Goal: Obtain resource: Download file/media

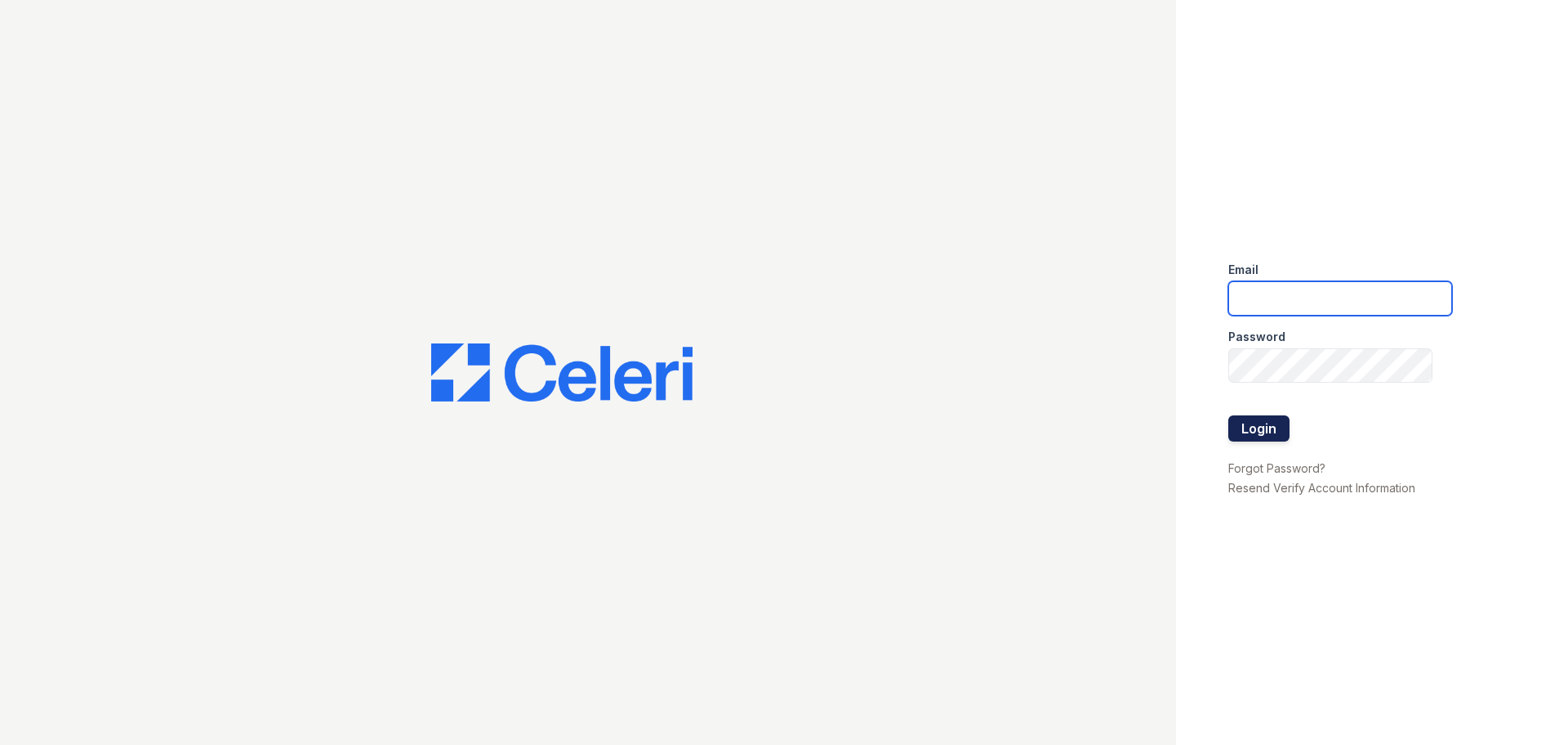
type input "esperanzakh.leasing@sgpropertymgmt.com"
click at [1275, 431] on button "Login" at bounding box center [1259, 427] width 62 height 26
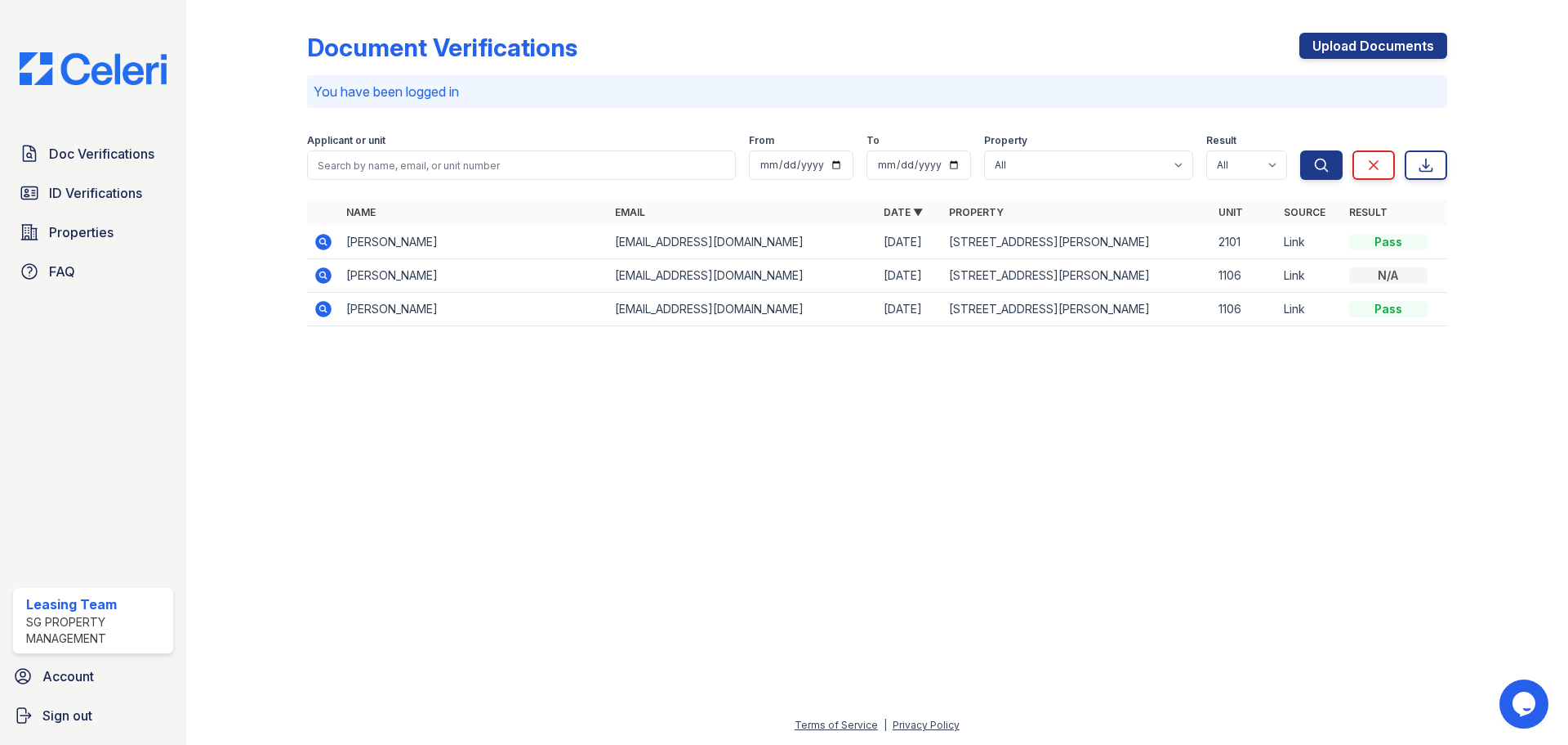
drag, startPoint x: 450, startPoint y: 244, endPoint x: 416, endPoint y: 245, distance: 34.0
click at [450, 244] on td "[PERSON_NAME]" at bounding box center [473, 242] width 268 height 34
click at [321, 243] on icon at bounding box center [323, 242] width 19 height 19
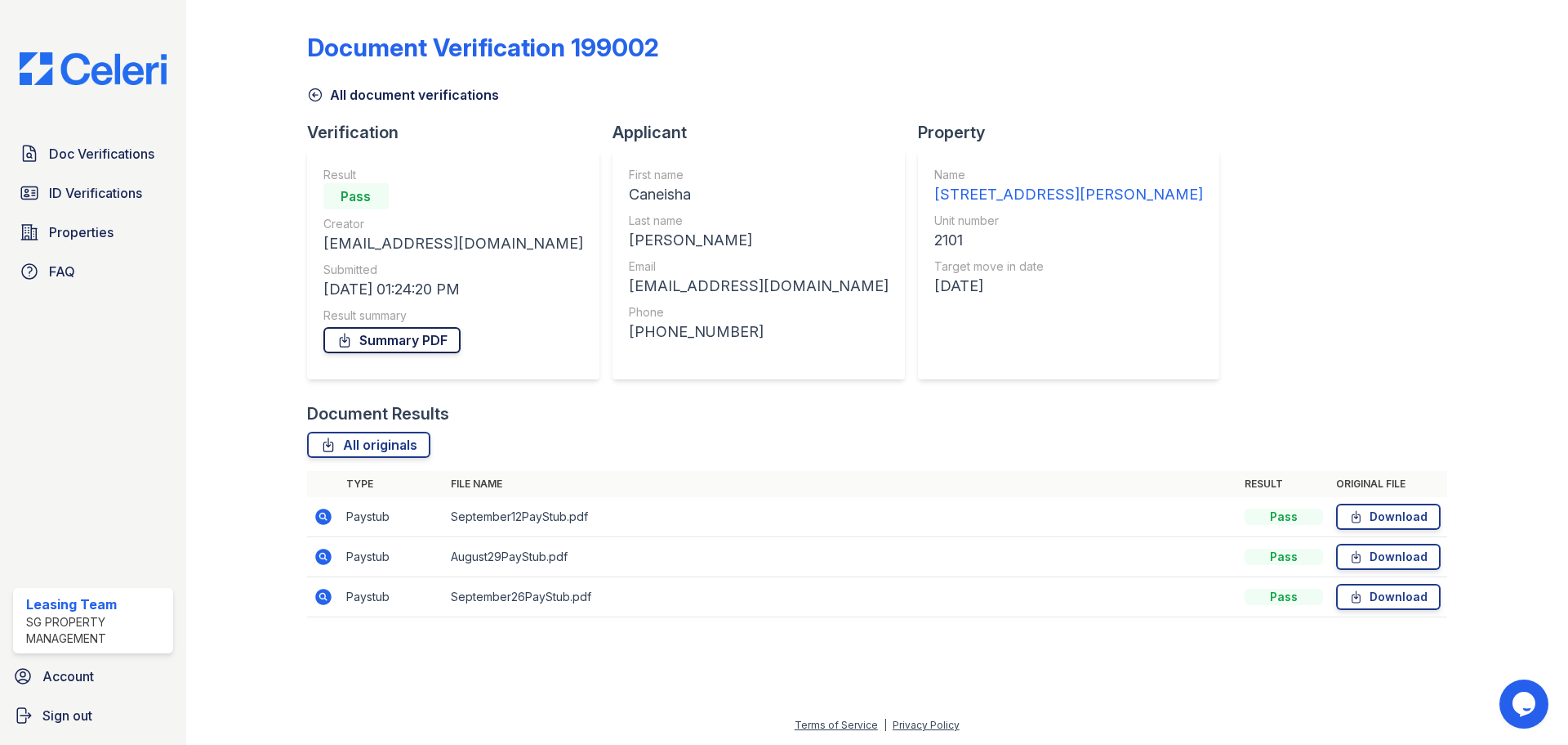
click at [420, 339] on link "Summary PDF" at bounding box center [392, 340] width 138 height 26
click at [356, 444] on link "All originals" at bounding box center [368, 444] width 123 height 26
click at [1408, 516] on link "Download" at bounding box center [1388, 516] width 105 height 26
click at [1367, 561] on link "Download" at bounding box center [1388, 556] width 105 height 26
click at [1395, 604] on link "Download" at bounding box center [1388, 596] width 105 height 26
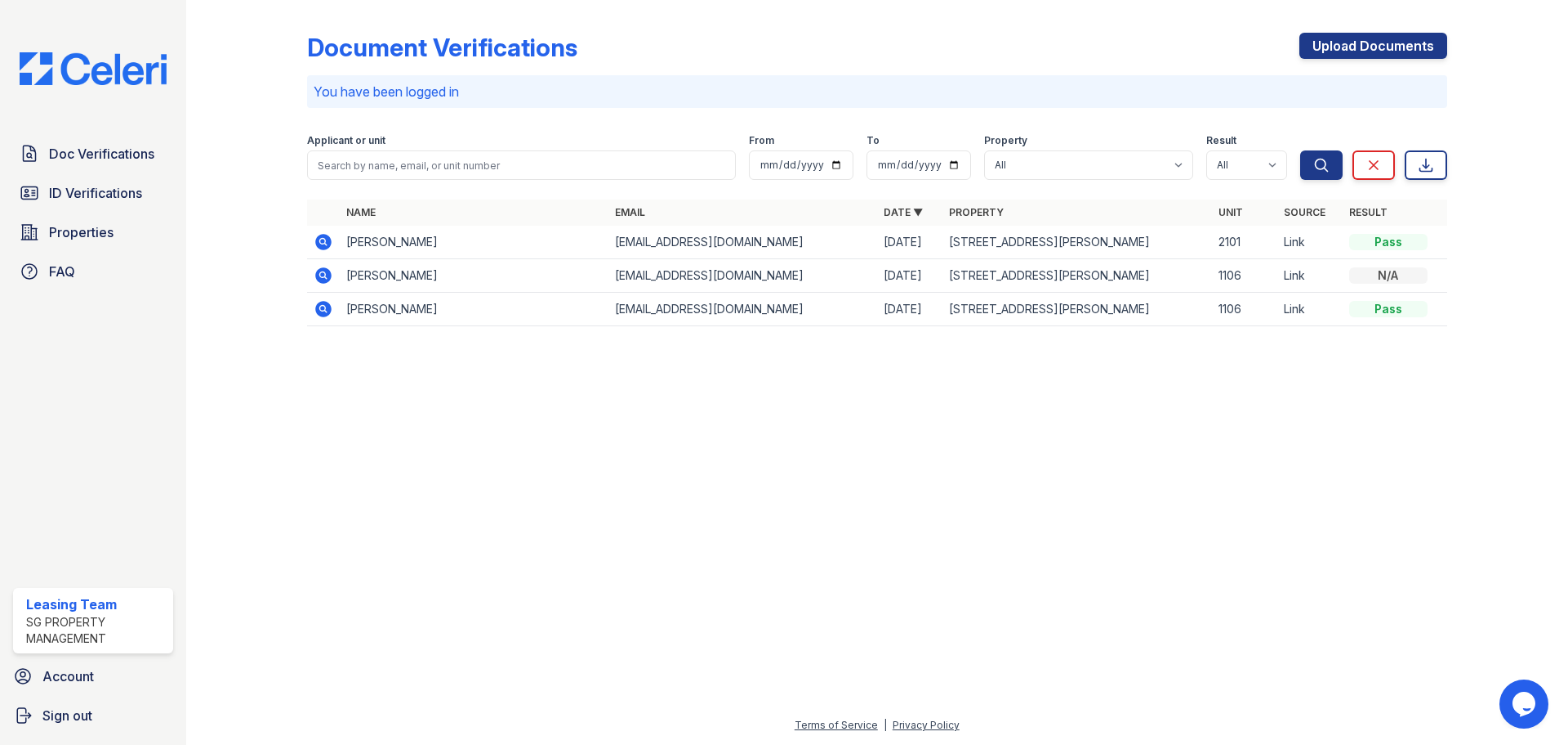
click at [325, 246] on icon at bounding box center [323, 242] width 16 height 16
click at [114, 156] on span "Doc Verifications" at bounding box center [102, 153] width 106 height 19
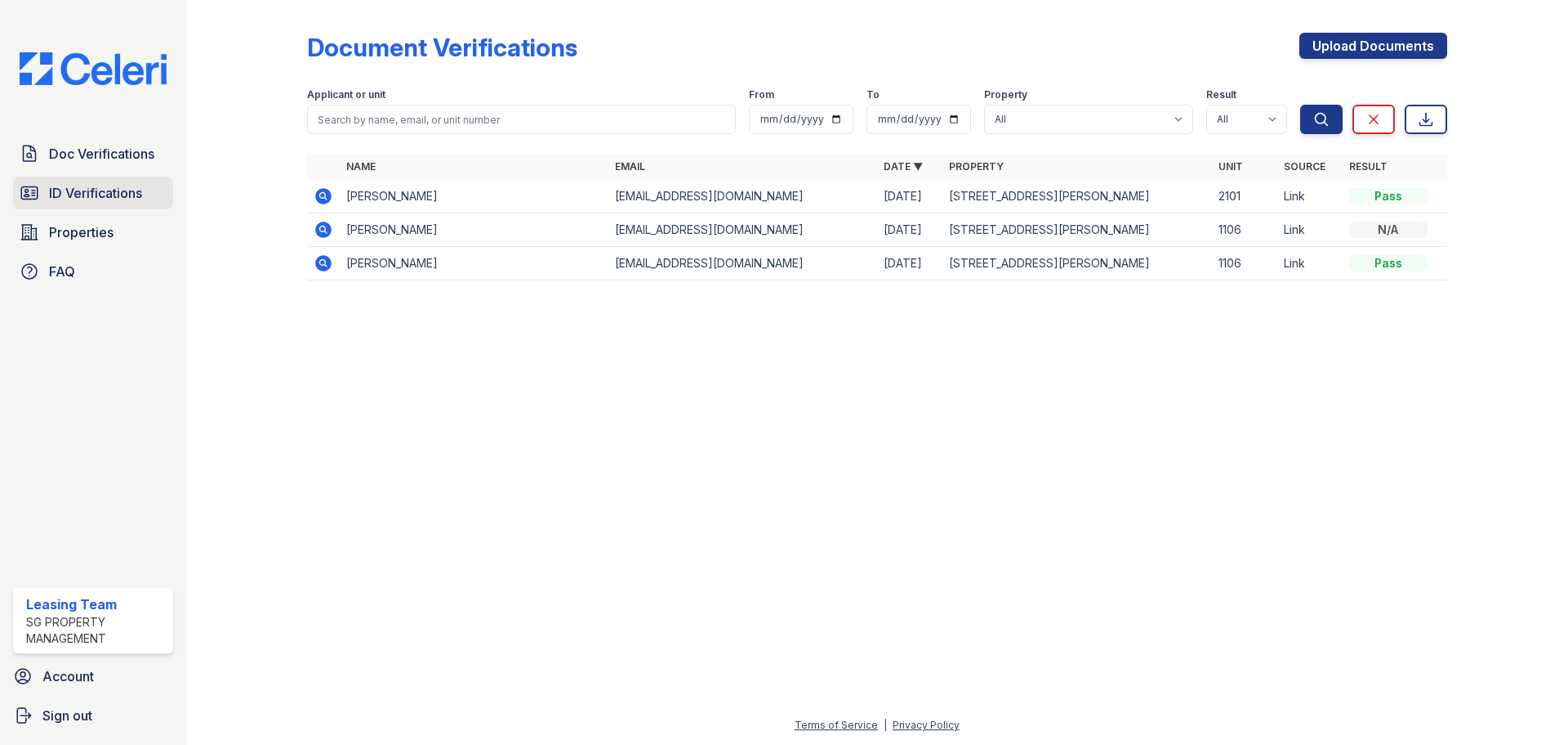
click at [98, 187] on span "ID Verifications" at bounding box center [95, 193] width 93 height 19
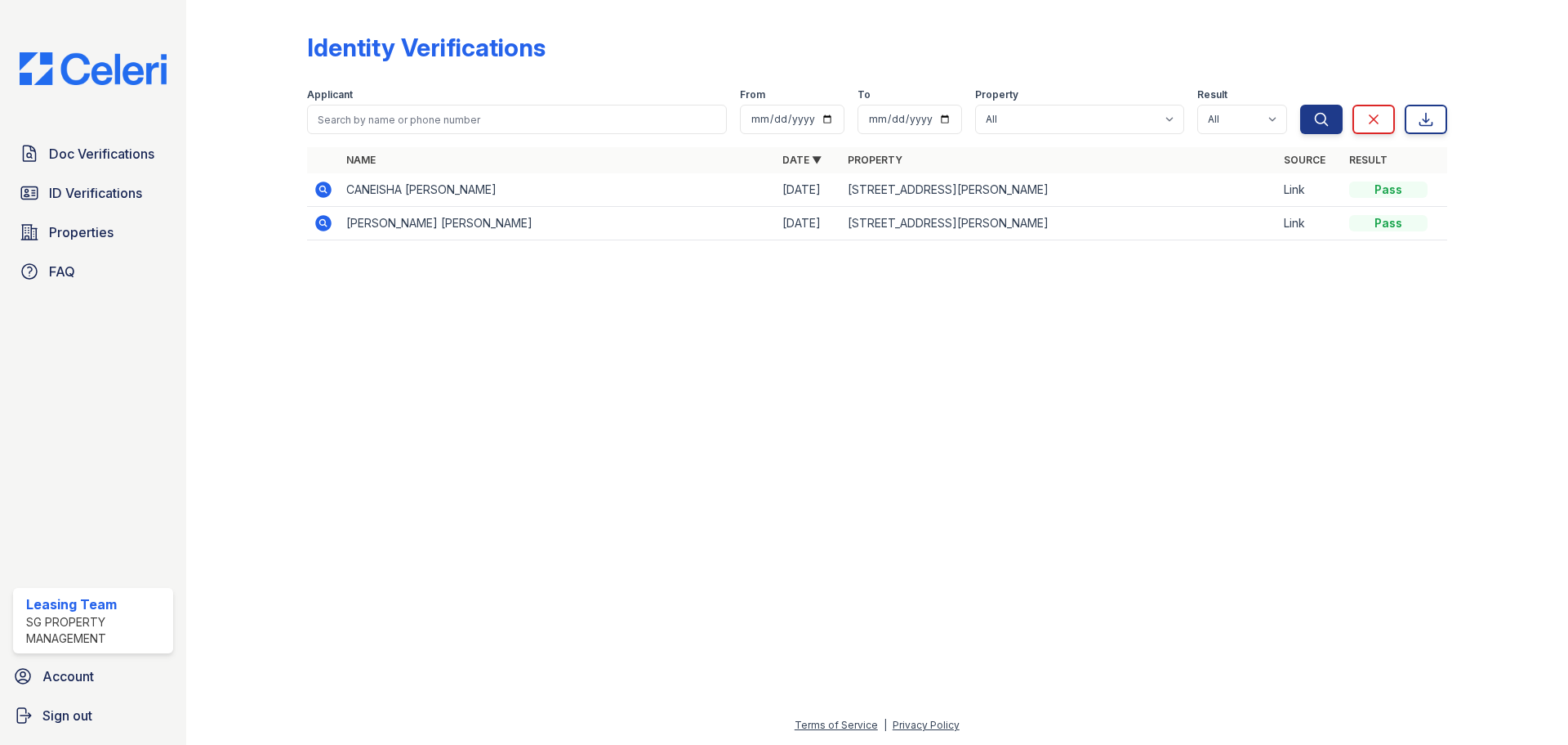
click at [332, 198] on icon at bounding box center [323, 190] width 19 height 19
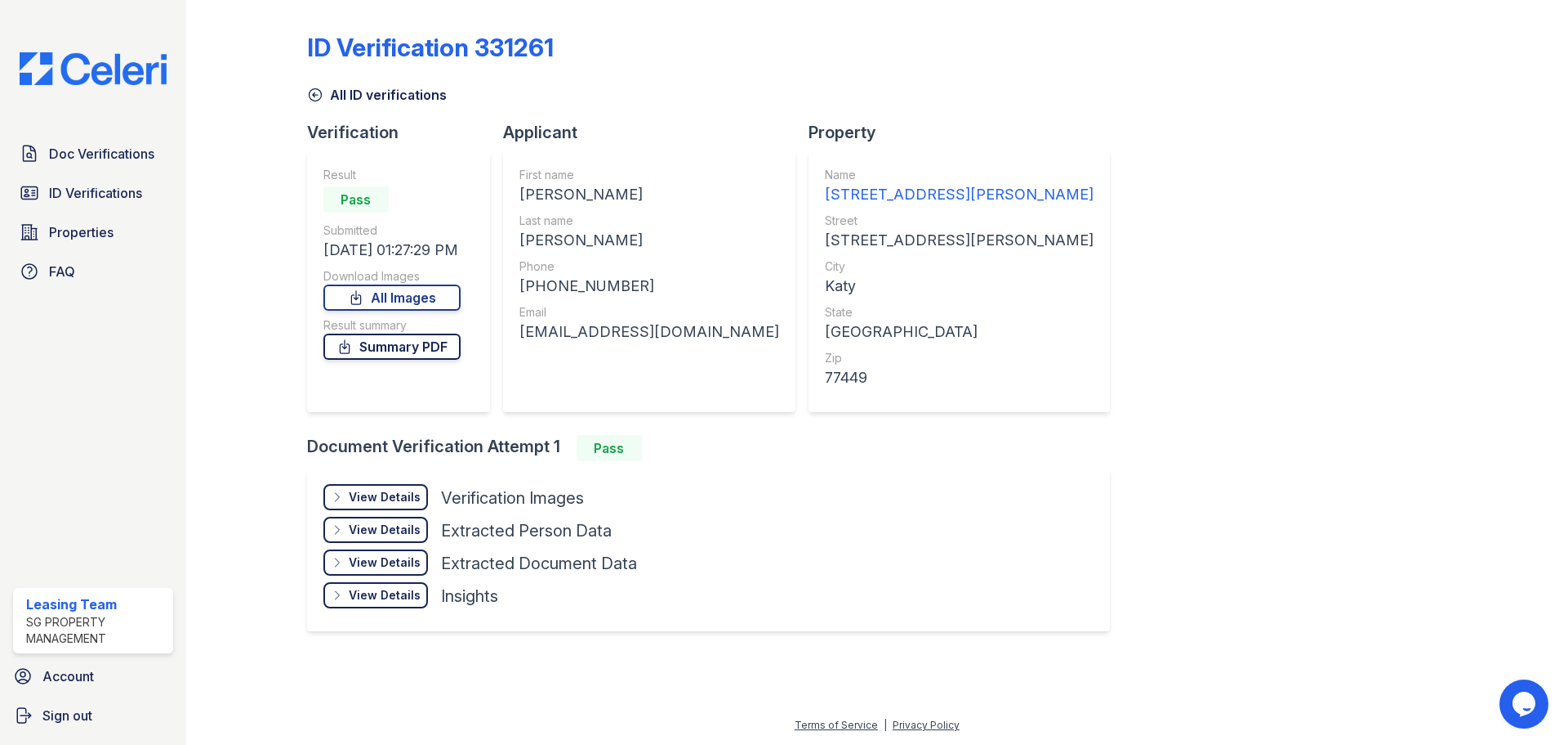
click at [430, 353] on link "Summary PDF" at bounding box center [392, 346] width 138 height 26
